Goal: Information Seeking & Learning: Learn about a topic

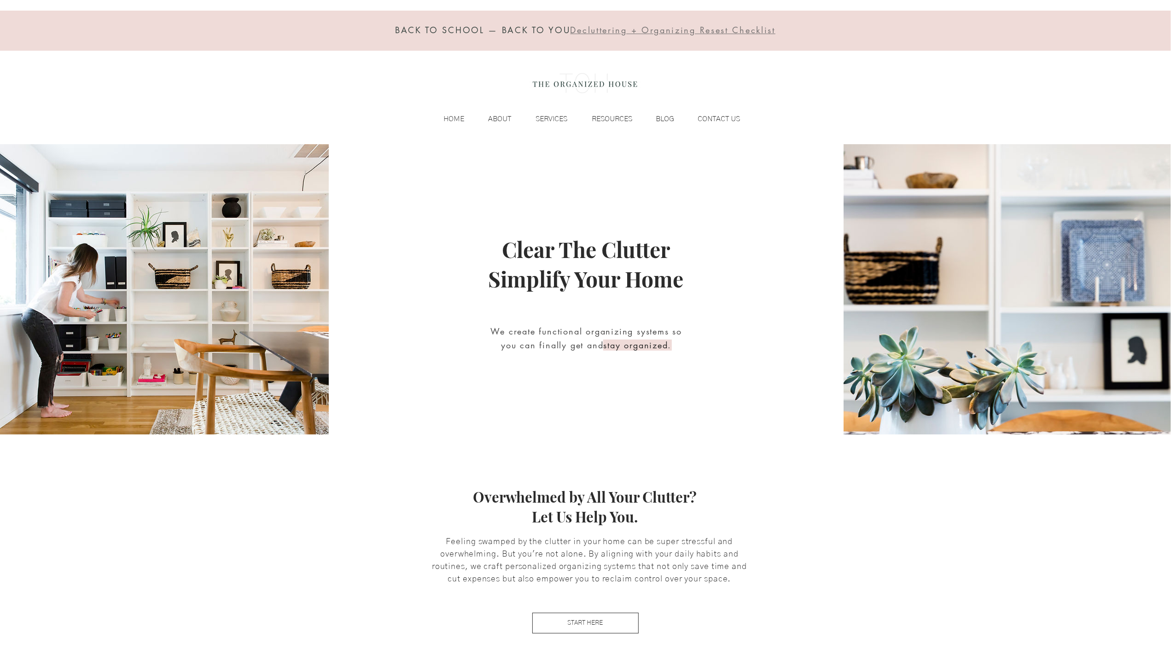
click at [55, 91] on div "BACK TO SCHOOL — BACK TO YOU Decluttering + Organizing Resest Checklist HOME AB…" at bounding box center [585, 72] width 1171 height 144
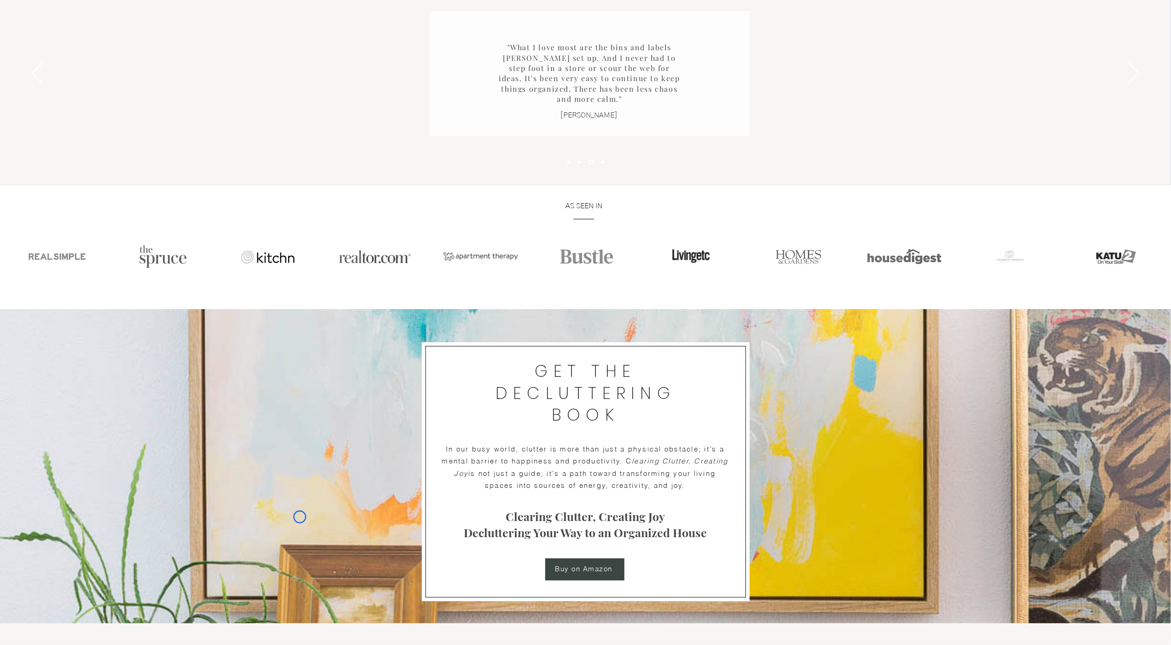
scroll to position [1305, 0]
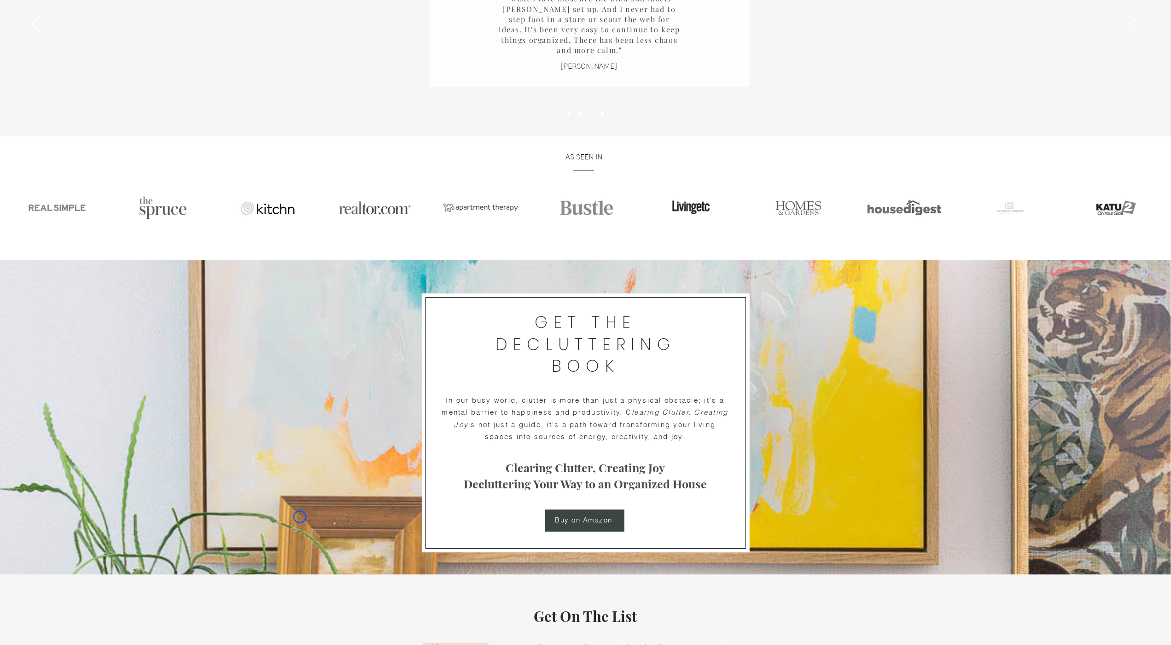
click at [55, 91] on div "Slideshow" at bounding box center [585, 24] width 1171 height 223
click at [82, 71] on div "Slideshow" at bounding box center [585, 24] width 1171 height 223
click at [65, 86] on div "Slideshow" at bounding box center [585, 24] width 1171 height 223
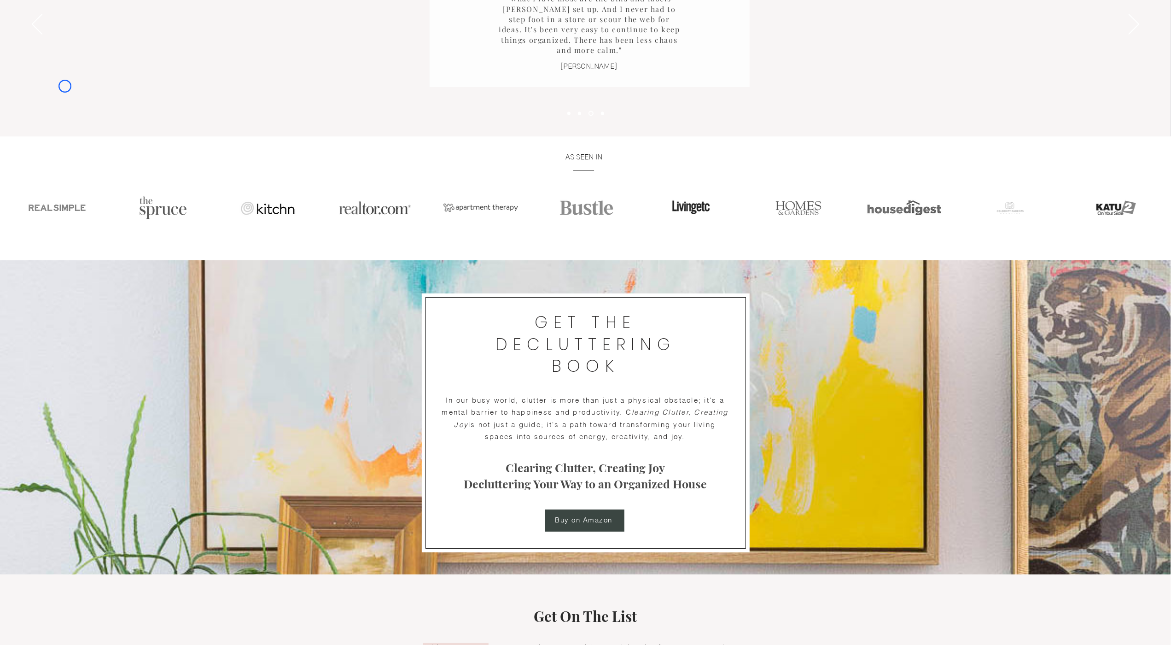
scroll to position [1652, 0]
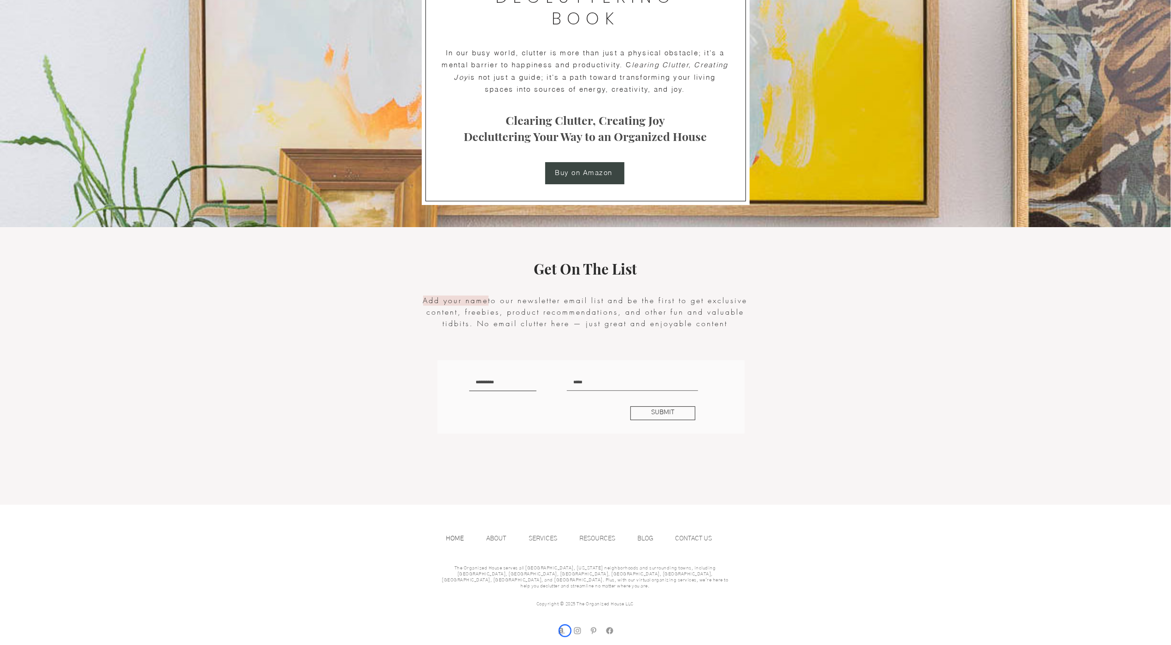
click at [565, 631] on img "amazon store front" at bounding box center [561, 630] width 9 height 9
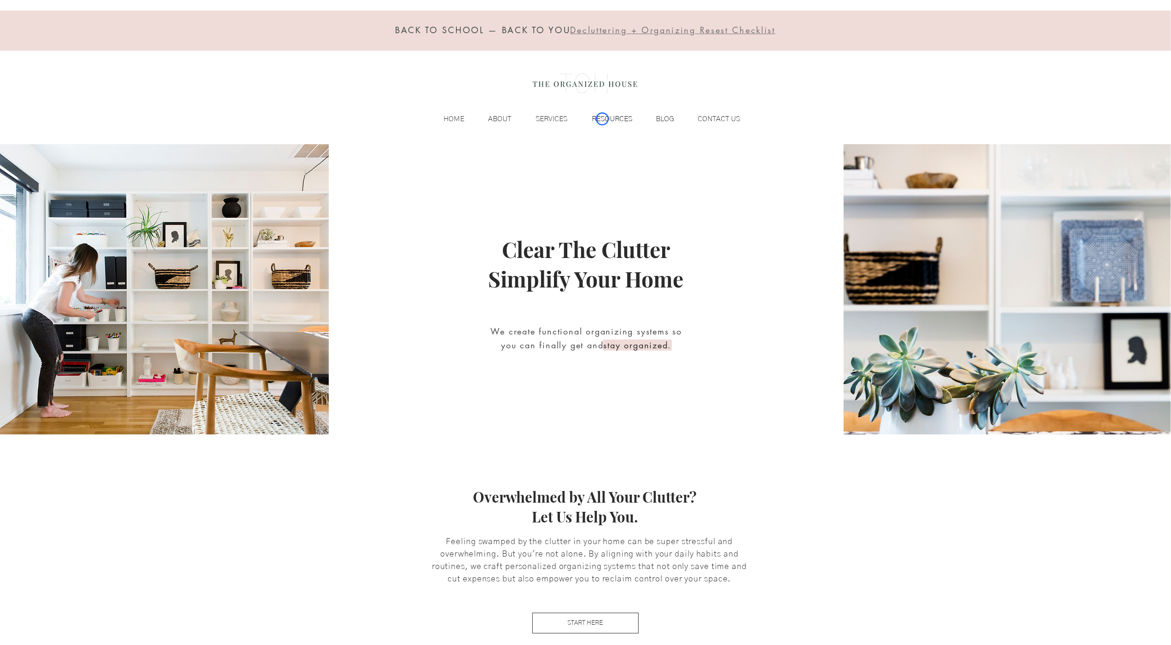
click at [603, 119] on p "RESOURCES" at bounding box center [613, 119] width 50 height 14
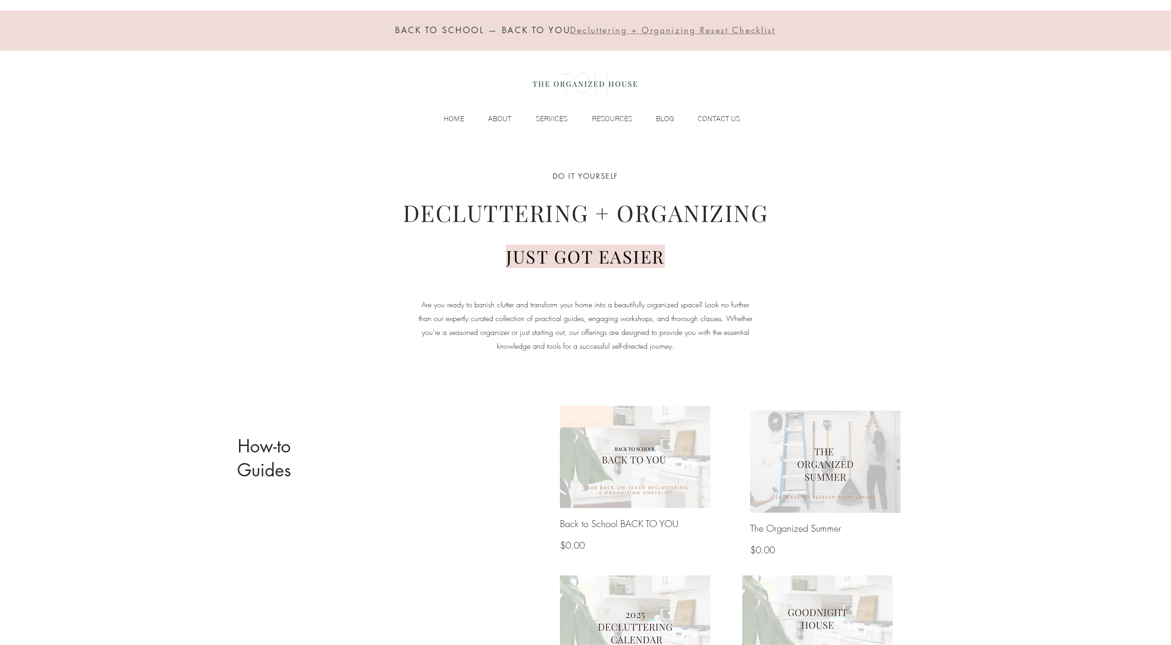
click at [53, 49] on div at bounding box center [585, 31] width 1171 height 40
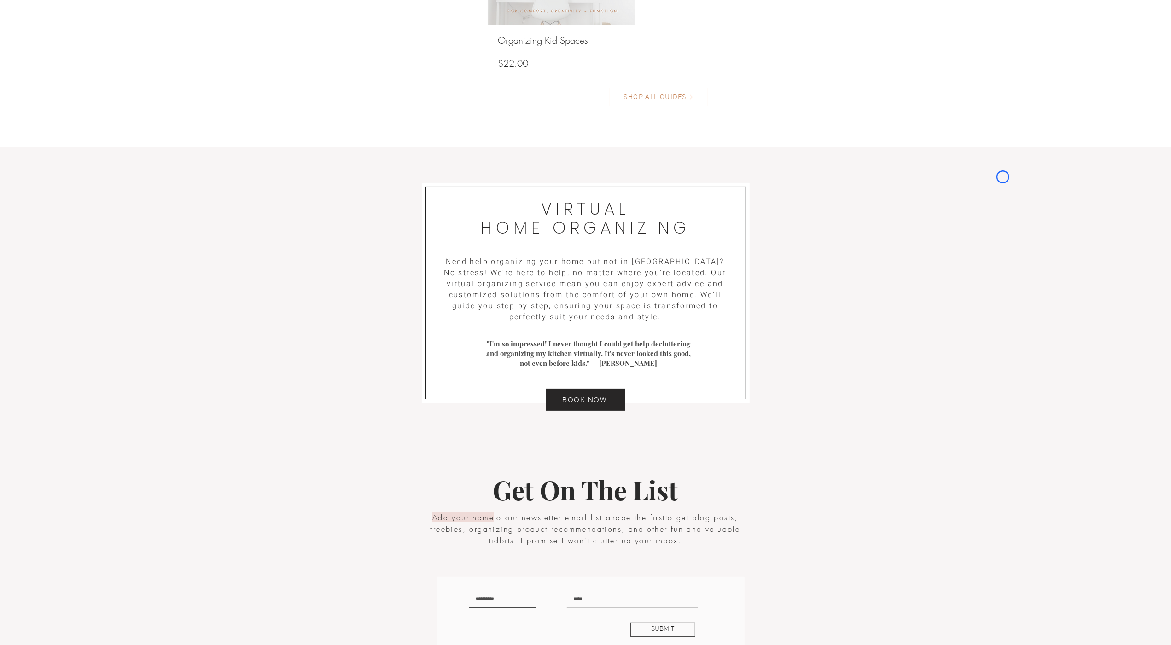
scroll to position [1231, 0]
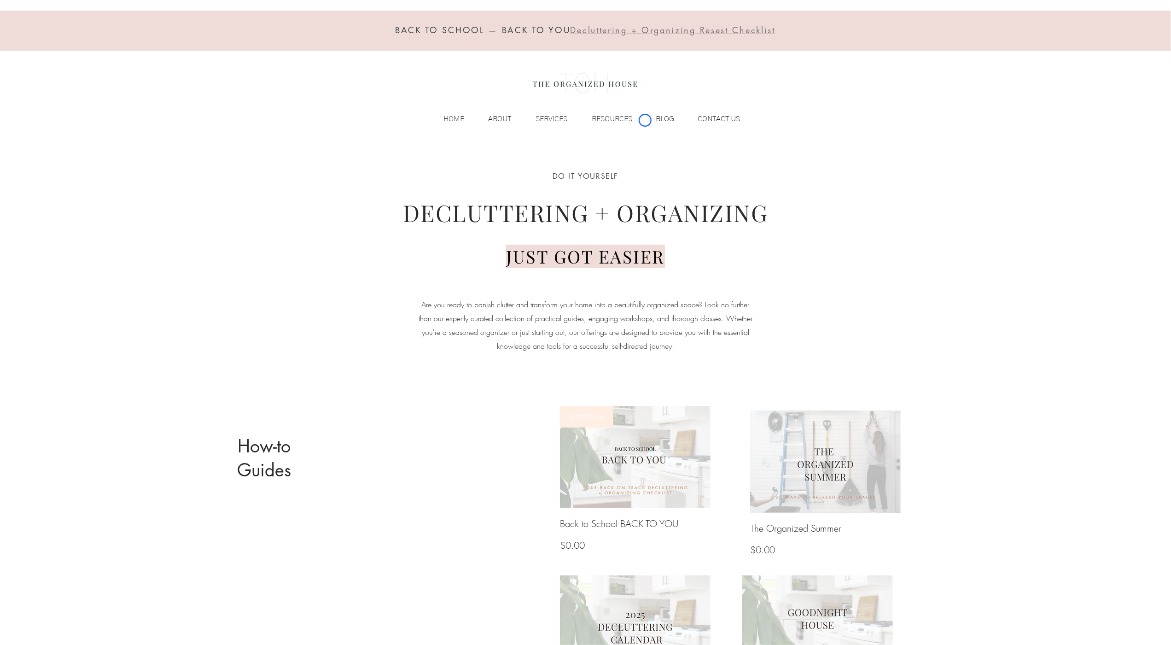
click at [645, 120] on div "BLOG" at bounding box center [659, 119] width 42 height 14
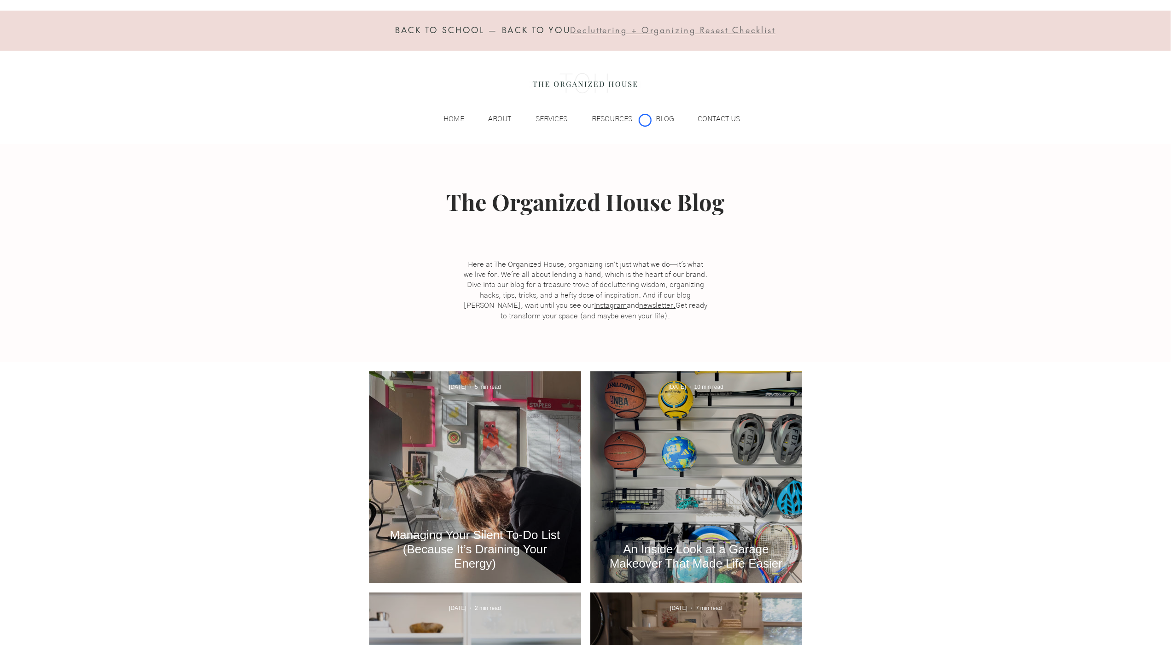
click at [74, 48] on div at bounding box center [585, 31] width 1171 height 40
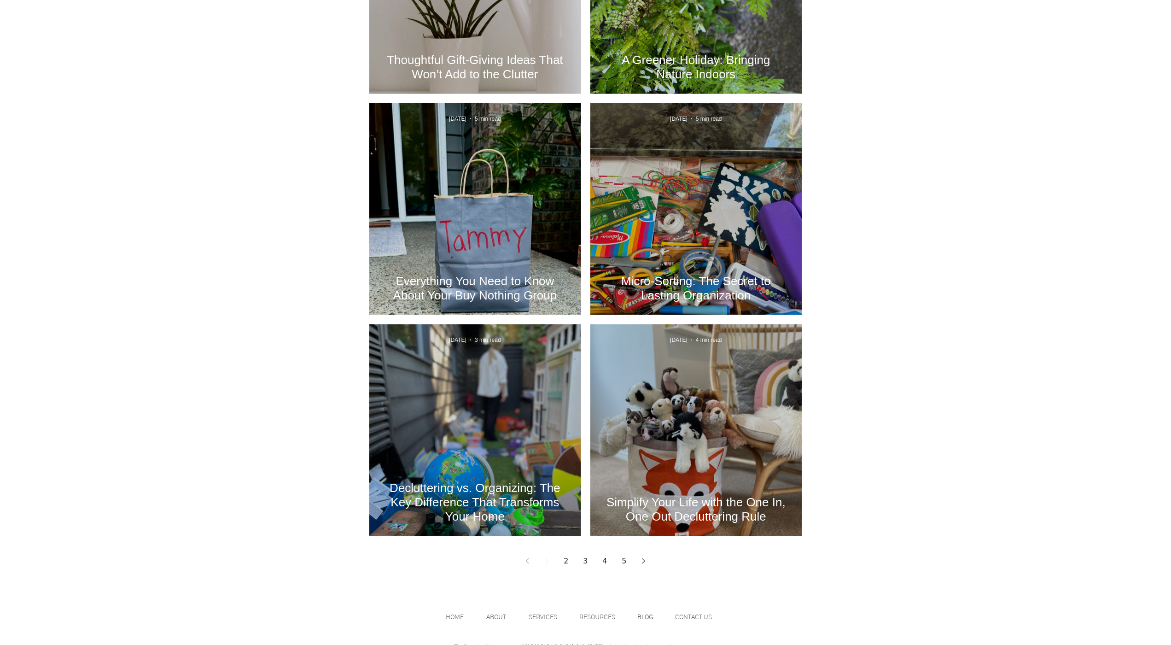
scroll to position [981, 0]
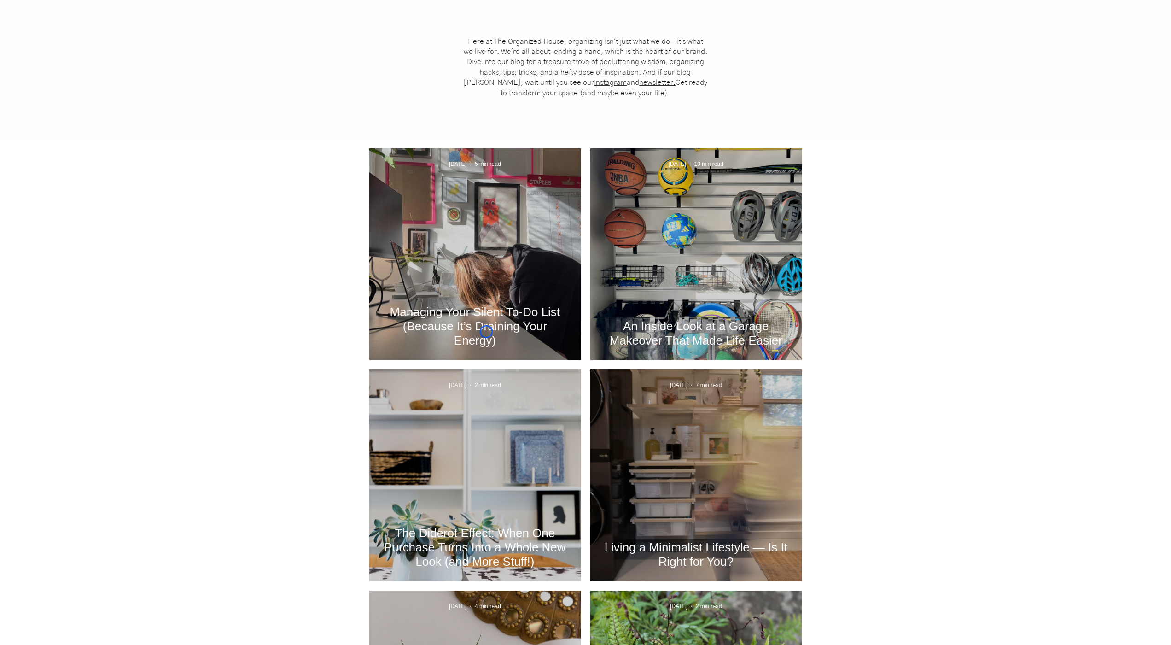
click at [486, 332] on h2 "Managing Your Silent To-Do List (Because It’s Draining Your Energy)" at bounding box center [475, 326] width 184 height 43
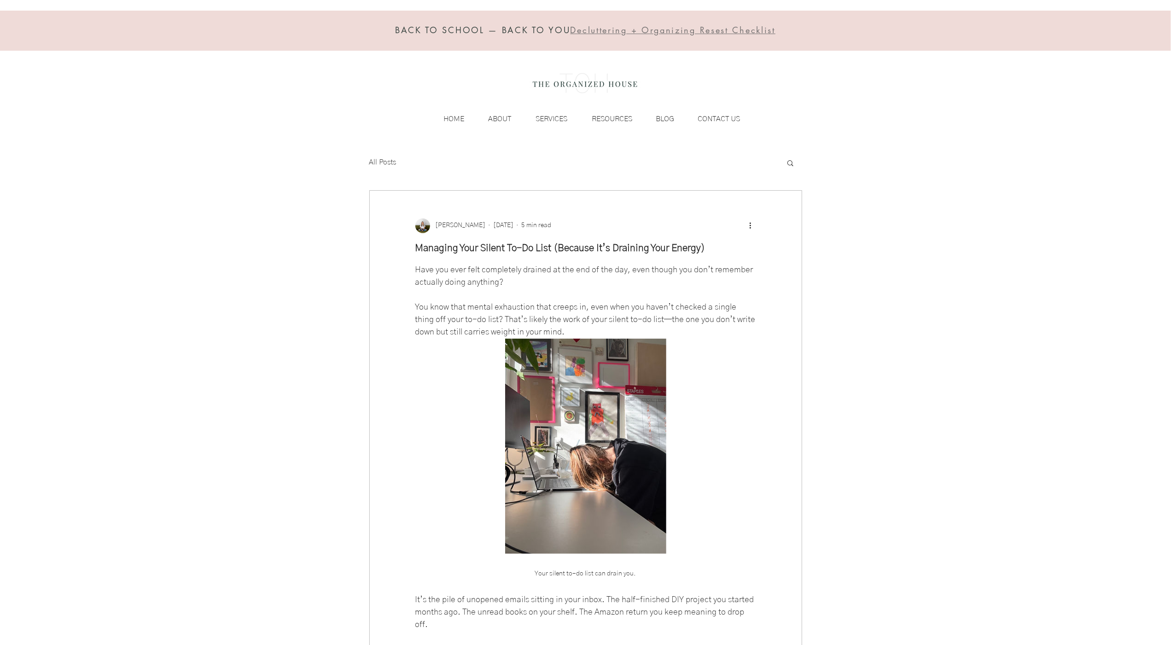
click at [79, 91] on div "BACK TO SCHOOL — BACK TO YOU Decluttering + Organizing Resest Checklist HOME AB…" at bounding box center [585, 72] width 1171 height 144
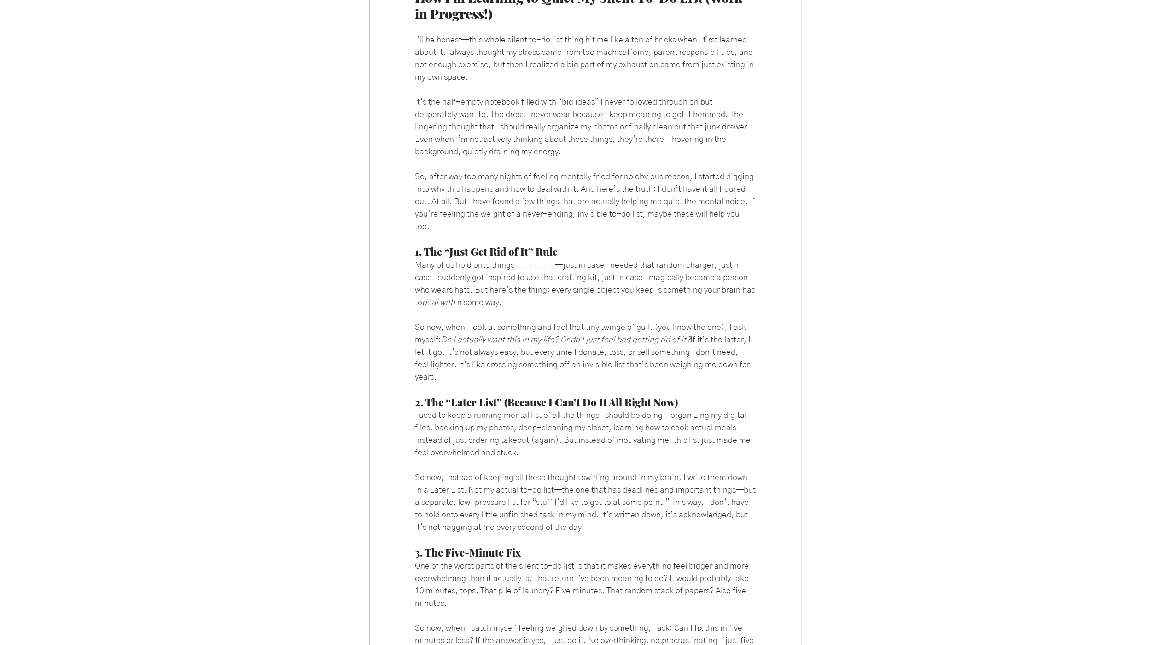
scroll to position [1377, 0]
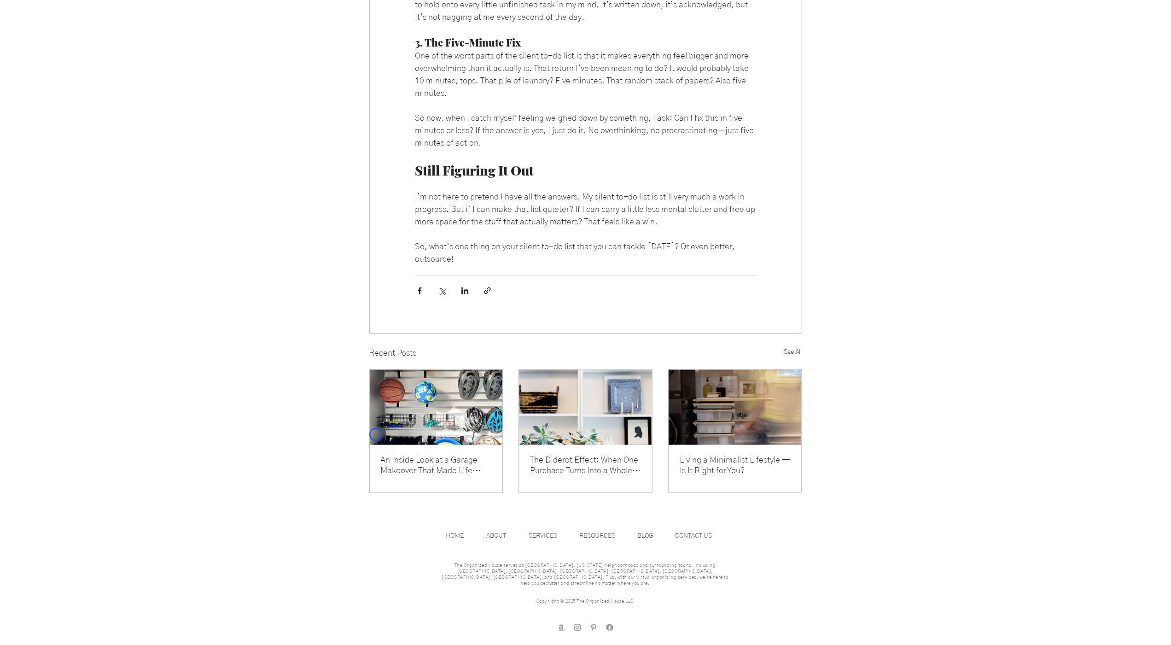
click at [376, 434] on img "An Inside Look at a Garage Makeover That Made Life Easier" at bounding box center [436, 406] width 133 height 75
